Goal: Task Accomplishment & Management: Manage account settings

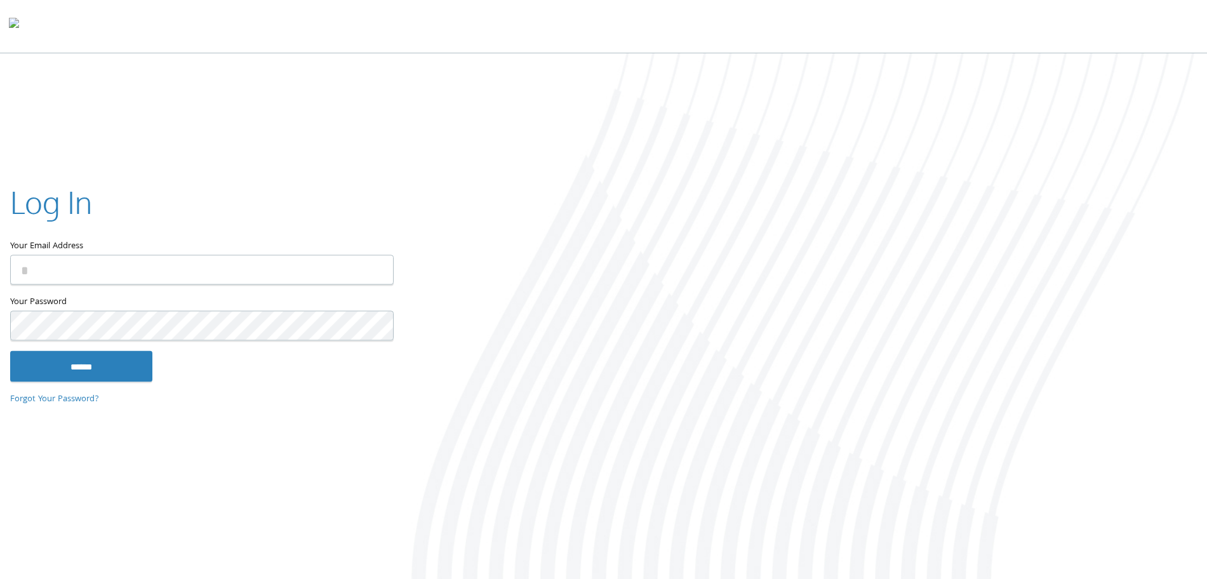
click at [249, 266] on input "Your Email Address" at bounding box center [201, 270] width 383 height 30
type input "**********"
click at [96, 360] on input "******" at bounding box center [81, 366] width 142 height 30
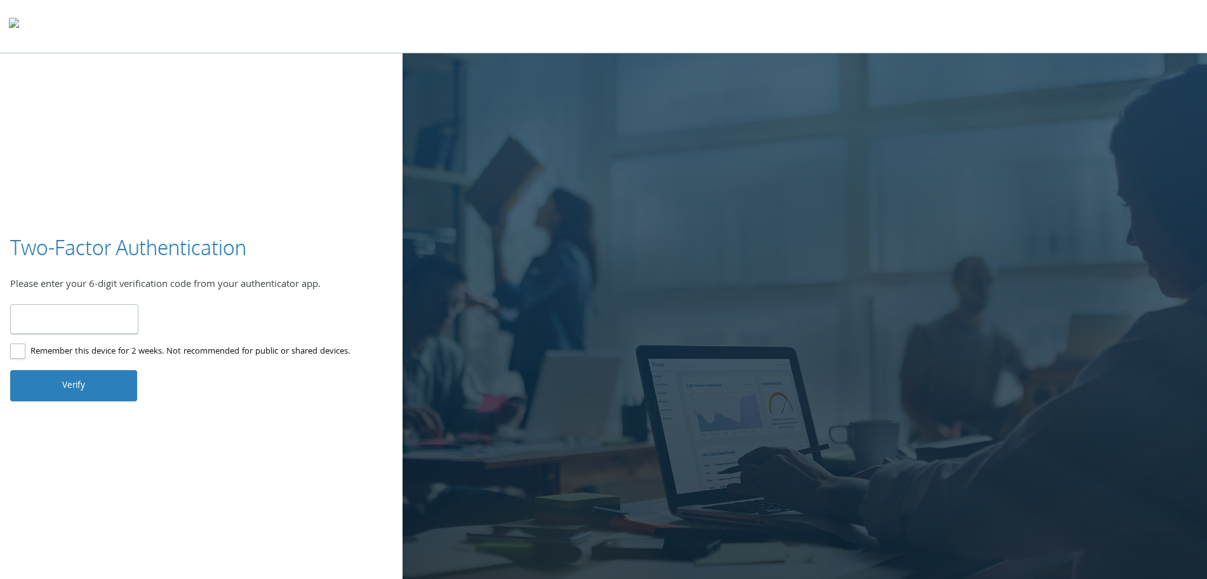
type input "******"
